Goal: Navigation & Orientation: Understand site structure

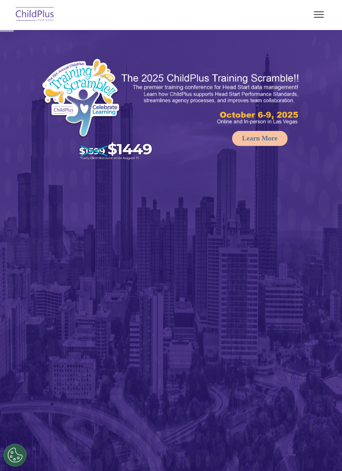
select select "MEDIUM"
click at [329, 266] on rs-arrow at bounding box center [327, 262] width 18 height 18
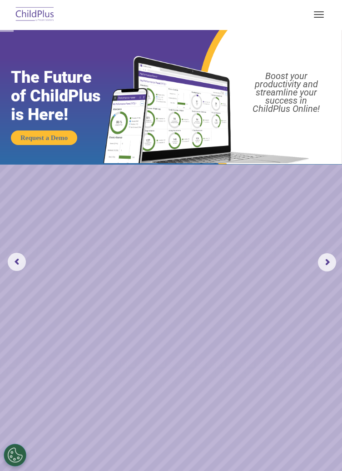
click at [325, 262] on rs-arrow at bounding box center [327, 262] width 18 height 18
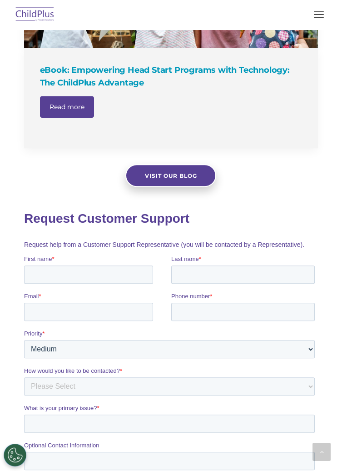
scroll to position [1409, 0]
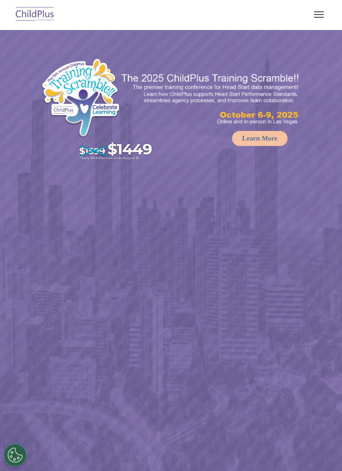
select select "MEDIUM"
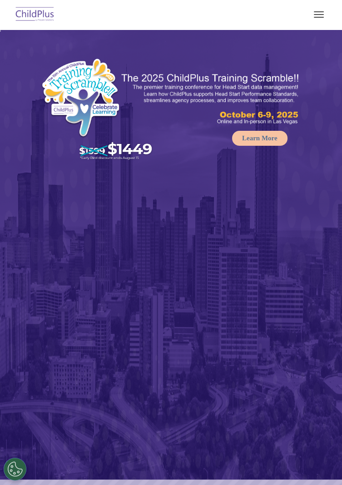
select select "MEDIUM"
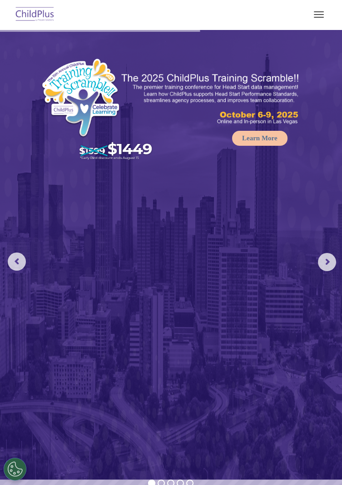
click at [323, 15] on span "button" at bounding box center [319, 14] width 10 height 1
